Goal: Task Accomplishment & Management: Use online tool/utility

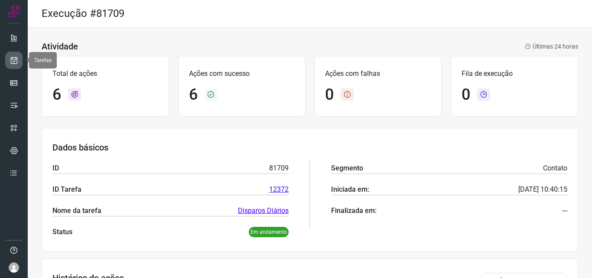
click at [15, 62] on icon at bounding box center [14, 60] width 9 height 9
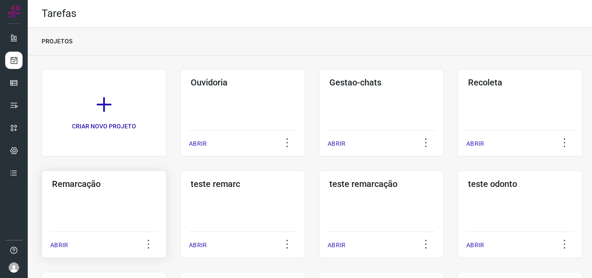
click at [78, 183] on h3 "Remarcação" at bounding box center [104, 184] width 104 height 10
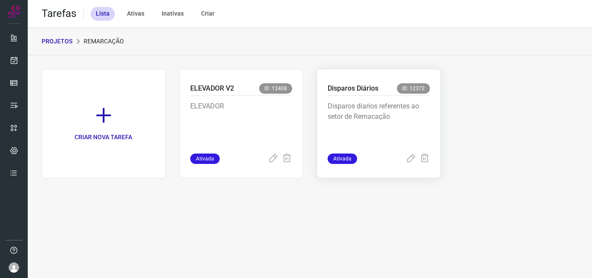
click at [351, 92] on p "Disparos Diários" at bounding box center [353, 88] width 51 height 10
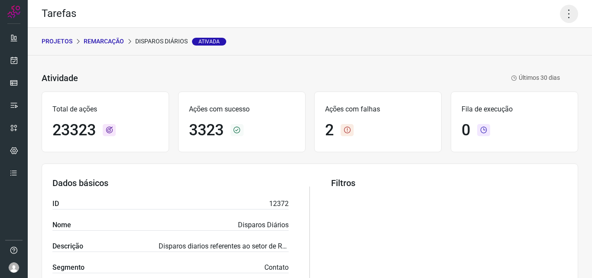
click at [566, 17] on icon at bounding box center [569, 14] width 18 height 18
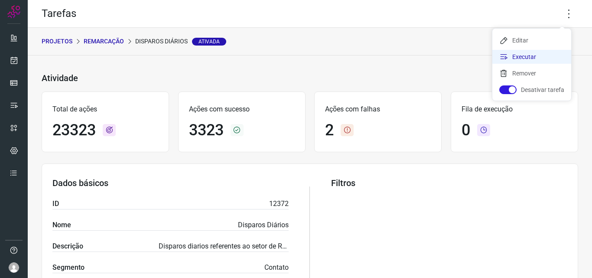
click at [518, 58] on li "Executar" at bounding box center [531, 57] width 79 height 14
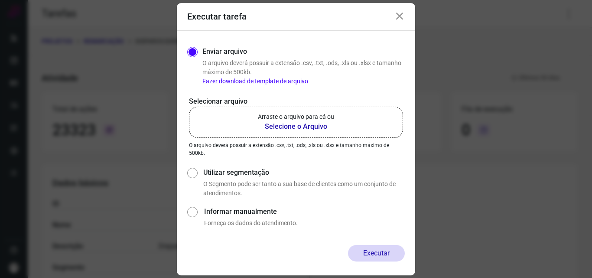
click at [291, 125] on b "Selecione o Arquivo" at bounding box center [296, 126] width 76 height 10
click at [0, 0] on input "Arraste o arquivo para cá ou Selecione o Arquivo" at bounding box center [0, 0] width 0 height 0
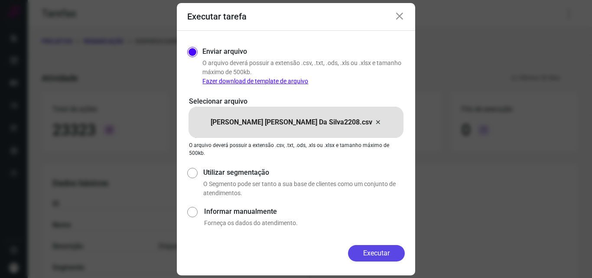
click at [380, 252] on button "Executar" at bounding box center [376, 253] width 57 height 16
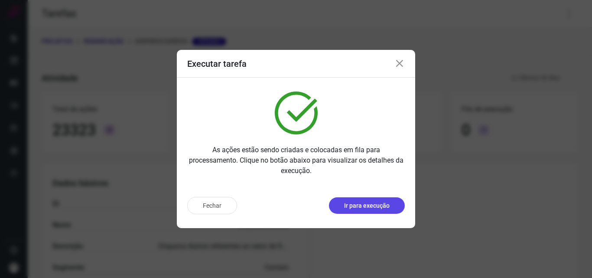
click at [375, 208] on p "Ir para execução" at bounding box center [367, 205] width 46 height 9
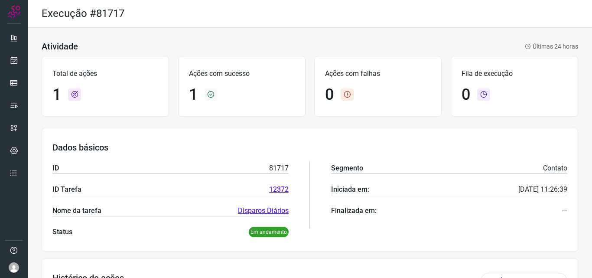
scroll to position [46, 0]
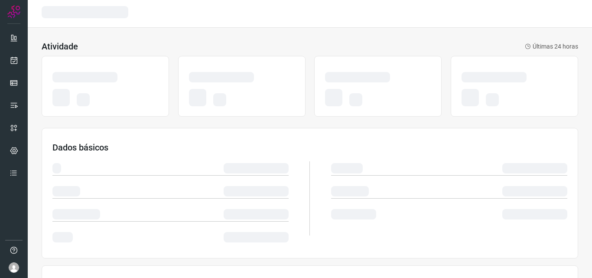
click at [267, 224] on div at bounding box center [170, 198] width 236 height 91
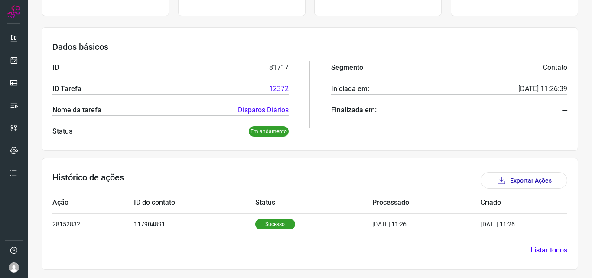
scroll to position [101, 0]
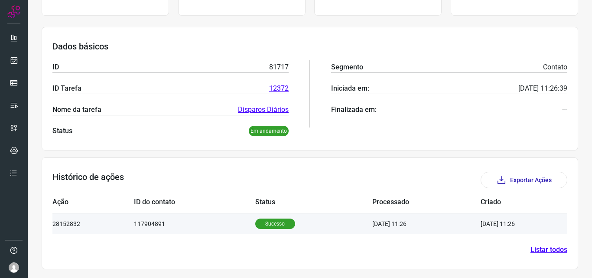
click at [267, 223] on p "Sucesso" at bounding box center [275, 223] width 40 height 10
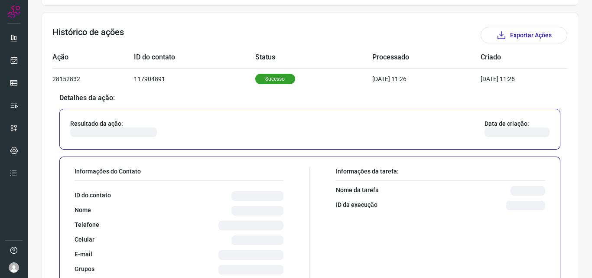
scroll to position [274, 0]
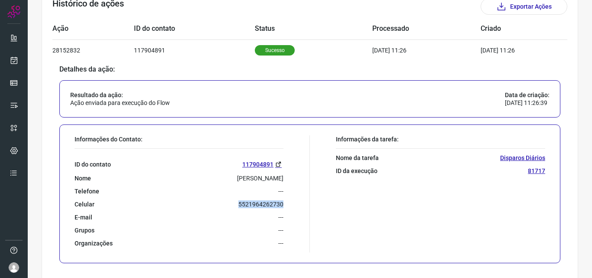
drag, startPoint x: 235, startPoint y: 206, endPoint x: 297, endPoint y: 203, distance: 62.5
click at [297, 203] on div "Informações do Contato: ID do contato 117904891 Nome [PERSON_NAME] Telefone ---…" at bounding box center [190, 193] width 240 height 117
copy p "5521964262730"
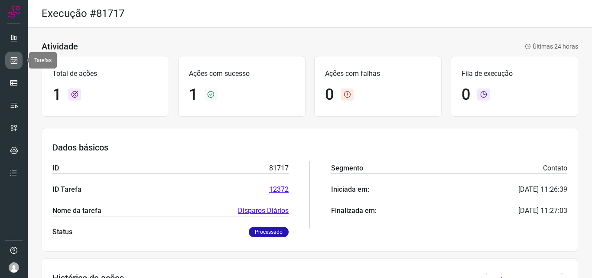
click at [13, 61] on icon at bounding box center [14, 60] width 9 height 9
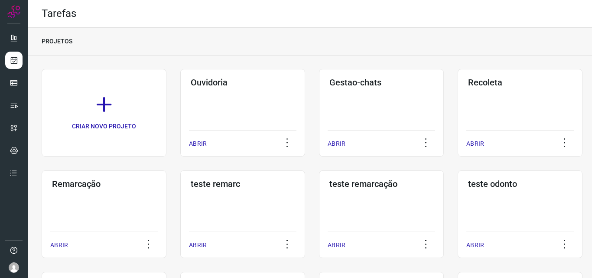
scroll to position [43, 0]
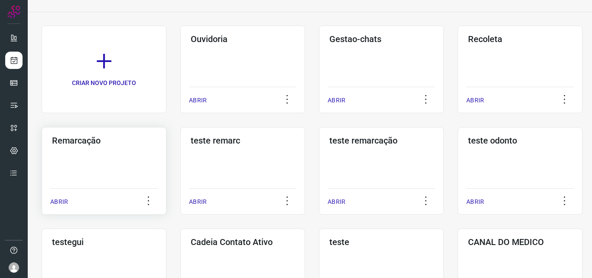
click at [78, 140] on h3 "Remarcação" at bounding box center [104, 140] width 104 height 10
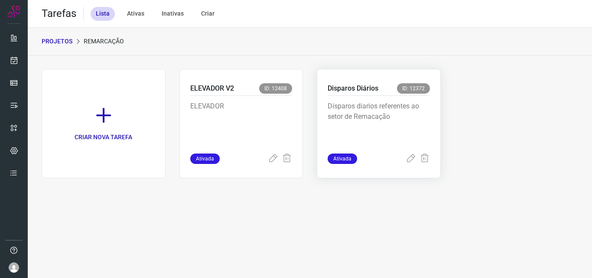
click at [354, 85] on p "Disparos Diários" at bounding box center [353, 88] width 51 height 10
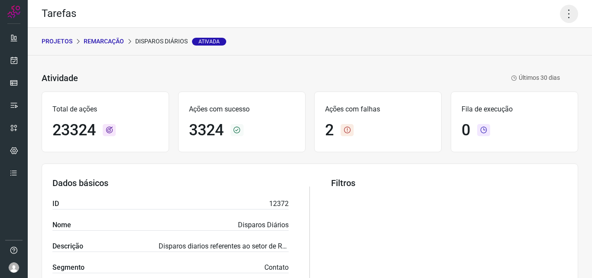
click at [560, 7] on icon at bounding box center [569, 14] width 18 height 18
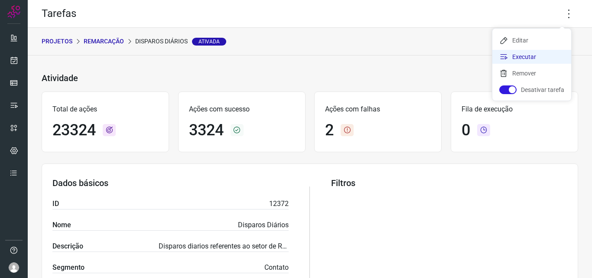
click at [514, 58] on li "Executar" at bounding box center [531, 57] width 79 height 14
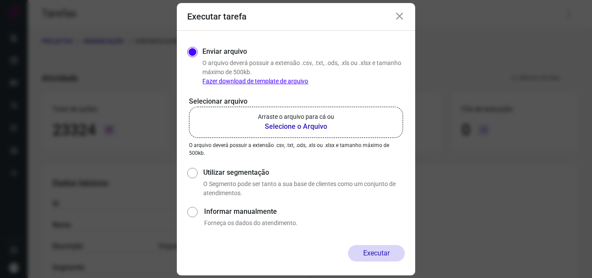
click at [300, 126] on b "Selecione o Arquivo" at bounding box center [296, 126] width 76 height 10
click at [0, 0] on input "Arraste o arquivo para cá ou Selecione o Arquivo" at bounding box center [0, 0] width 0 height 0
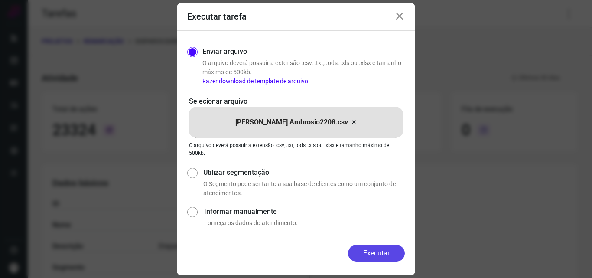
click at [375, 254] on button "Executar" at bounding box center [376, 253] width 57 height 16
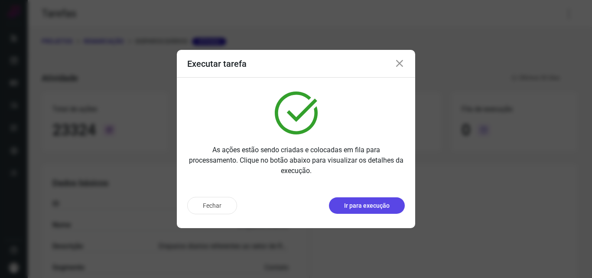
click at [379, 207] on p "Ir para execução" at bounding box center [367, 205] width 46 height 9
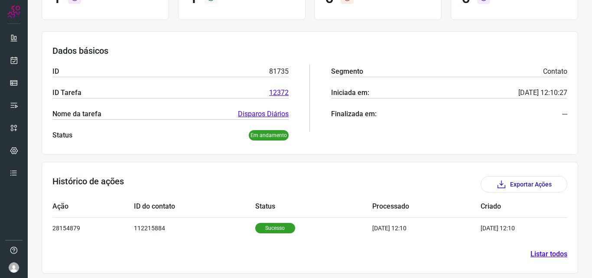
scroll to position [101, 0]
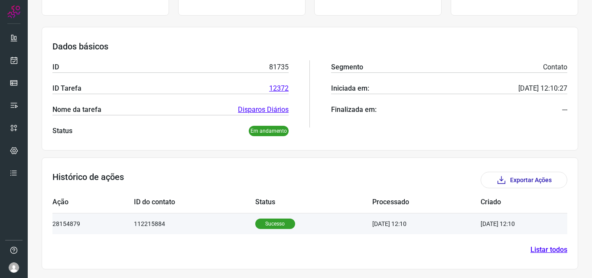
click at [261, 224] on p "Sucesso" at bounding box center [275, 223] width 40 height 10
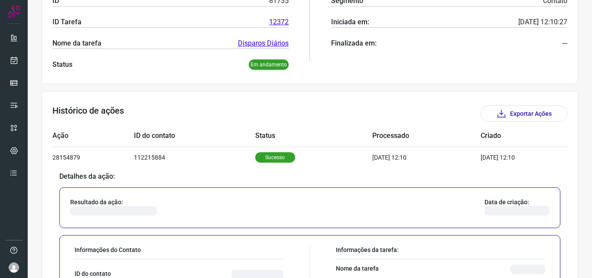
scroll to position [274, 0]
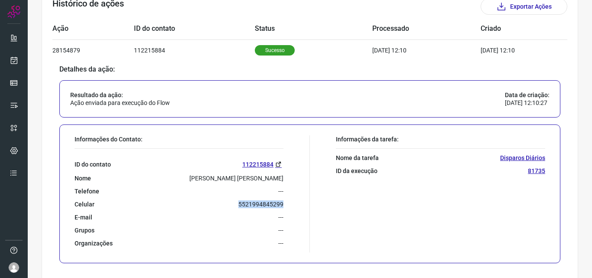
drag, startPoint x: 233, startPoint y: 202, endPoint x: 300, endPoint y: 206, distance: 67.3
click at [300, 206] on div "Informações do Contato: ID do contato 112215884 Nome Sebastiana Rodrigues De Li…" at bounding box center [190, 193] width 240 height 117
copy p "5521994845299"
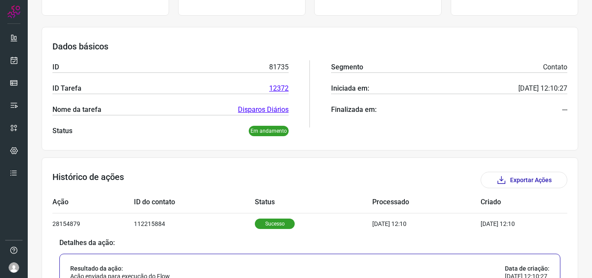
scroll to position [0, 0]
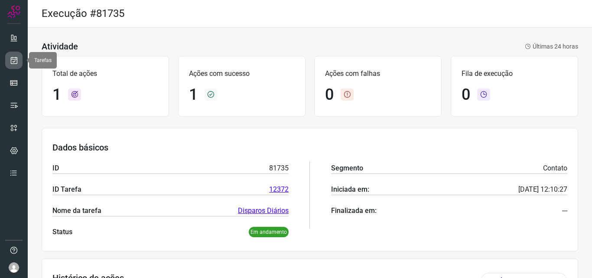
click at [13, 61] on icon at bounding box center [14, 60] width 9 height 9
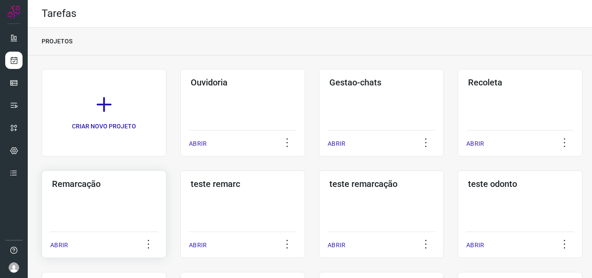
click at [77, 186] on h3 "Remarcação" at bounding box center [104, 184] width 104 height 10
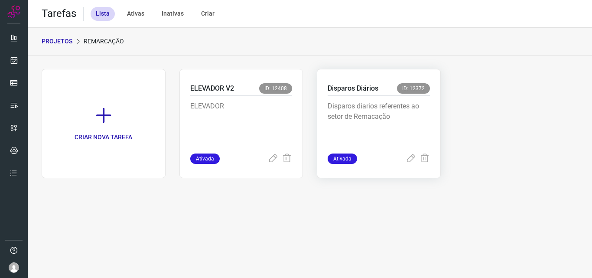
click at [345, 89] on p "Disparos Diários" at bounding box center [353, 88] width 51 height 10
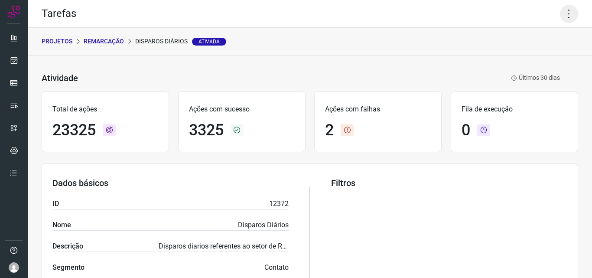
click at [560, 16] on icon at bounding box center [569, 14] width 18 height 18
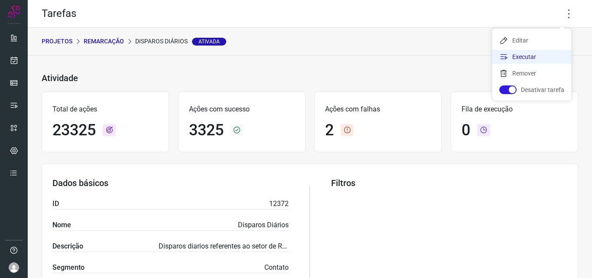
click at [525, 59] on li "Executar" at bounding box center [531, 57] width 79 height 14
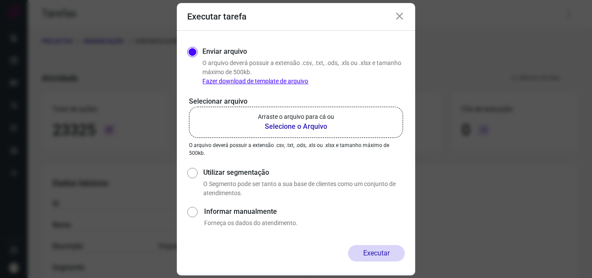
click at [282, 125] on b "Selecione o Arquivo" at bounding box center [296, 126] width 76 height 10
click at [0, 0] on input "Arraste o arquivo para cá ou Selecione o Arquivo" at bounding box center [0, 0] width 0 height 0
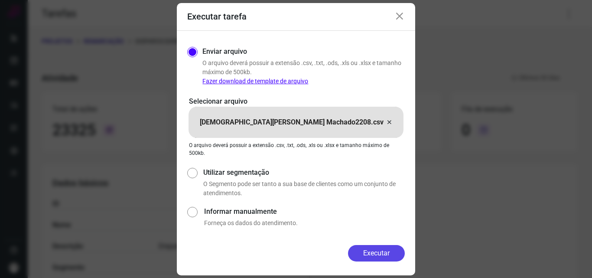
click at [374, 258] on button "Executar" at bounding box center [376, 253] width 57 height 16
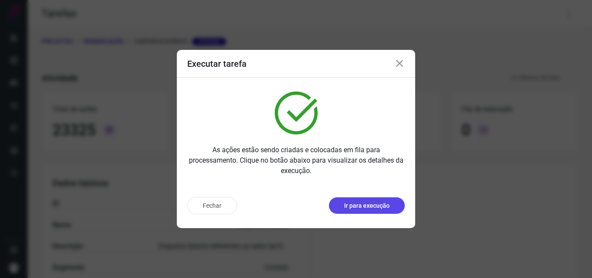
click at [368, 205] on p "Ir para execução" at bounding box center [367, 205] width 46 height 9
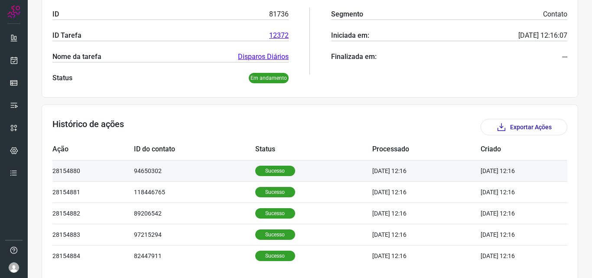
scroll to position [173, 0]
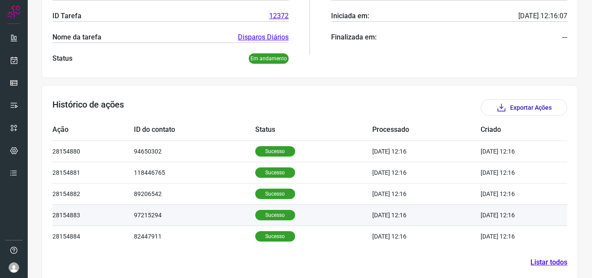
click at [267, 215] on p "Sucesso" at bounding box center [275, 215] width 40 height 10
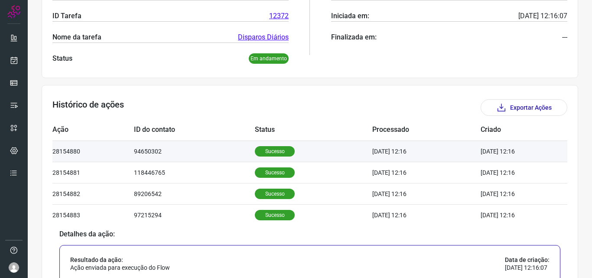
scroll to position [303, 0]
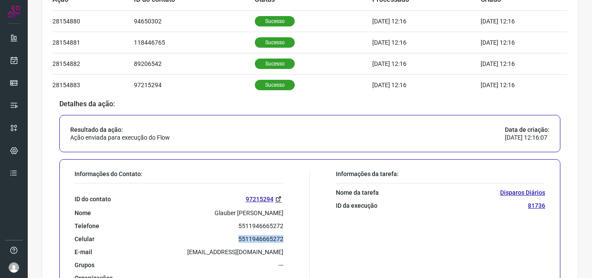
drag, startPoint x: 235, startPoint y: 236, endPoint x: 295, endPoint y: 238, distance: 60.3
click at [295, 238] on div "Informações do Contato: ID do contato 97215294 Nome Glauber Prates Rocha Telefo…" at bounding box center [190, 228] width 240 height 117
copy p "5511946665272"
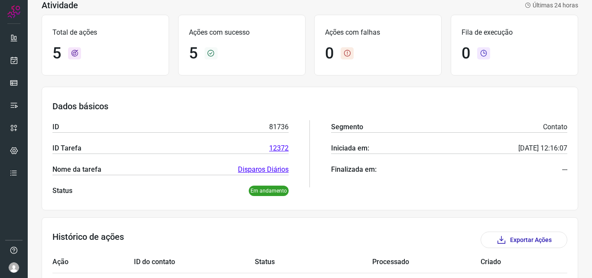
scroll to position [0, 0]
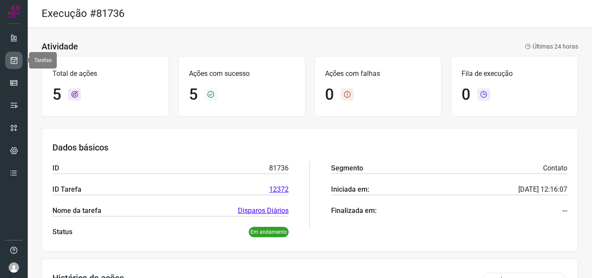
click at [12, 55] on link at bounding box center [13, 60] width 17 height 17
